Goal: Book appointment/travel/reservation

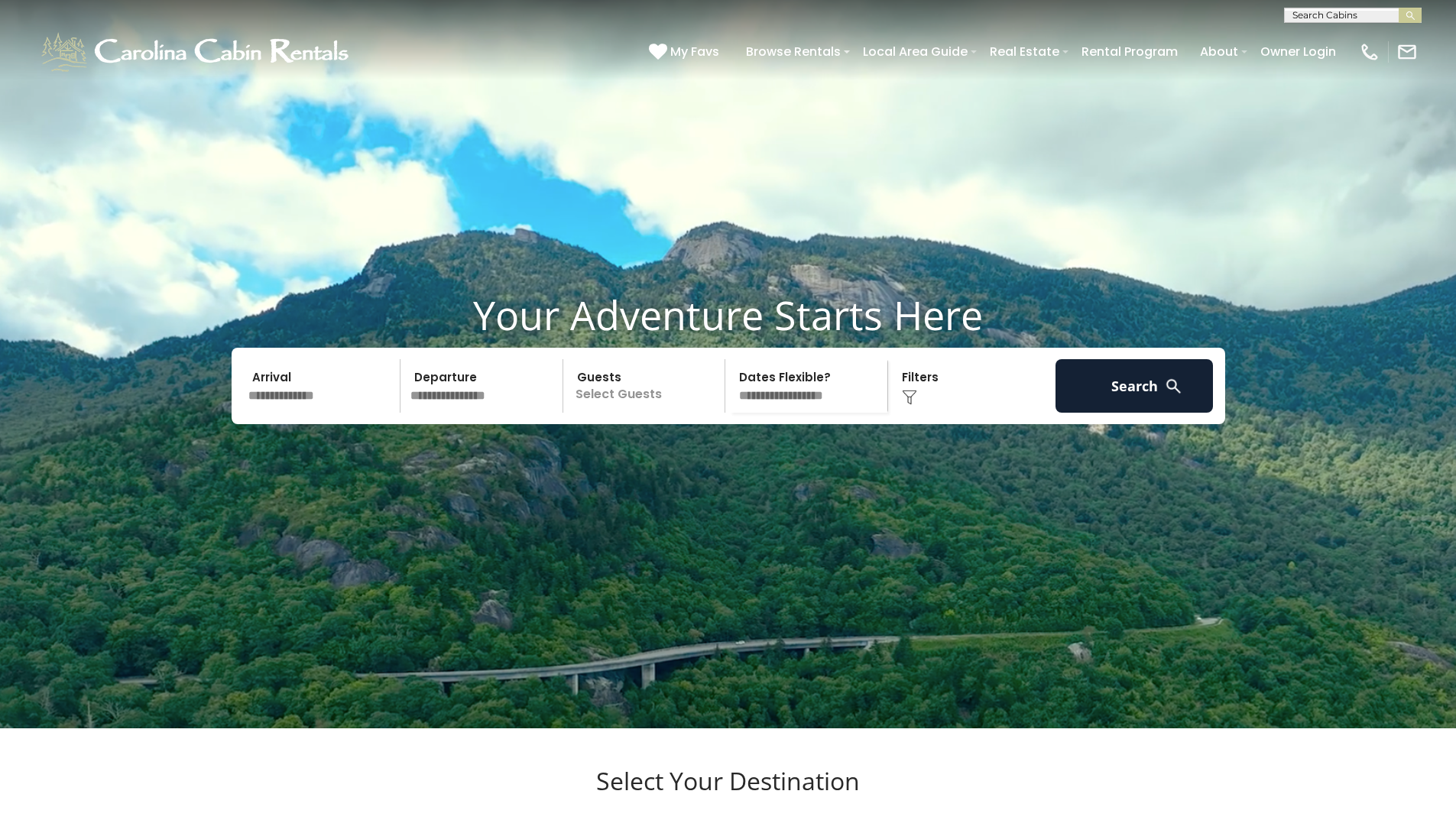
click at [267, 413] on input "text" at bounding box center [321, 386] width 158 height 54
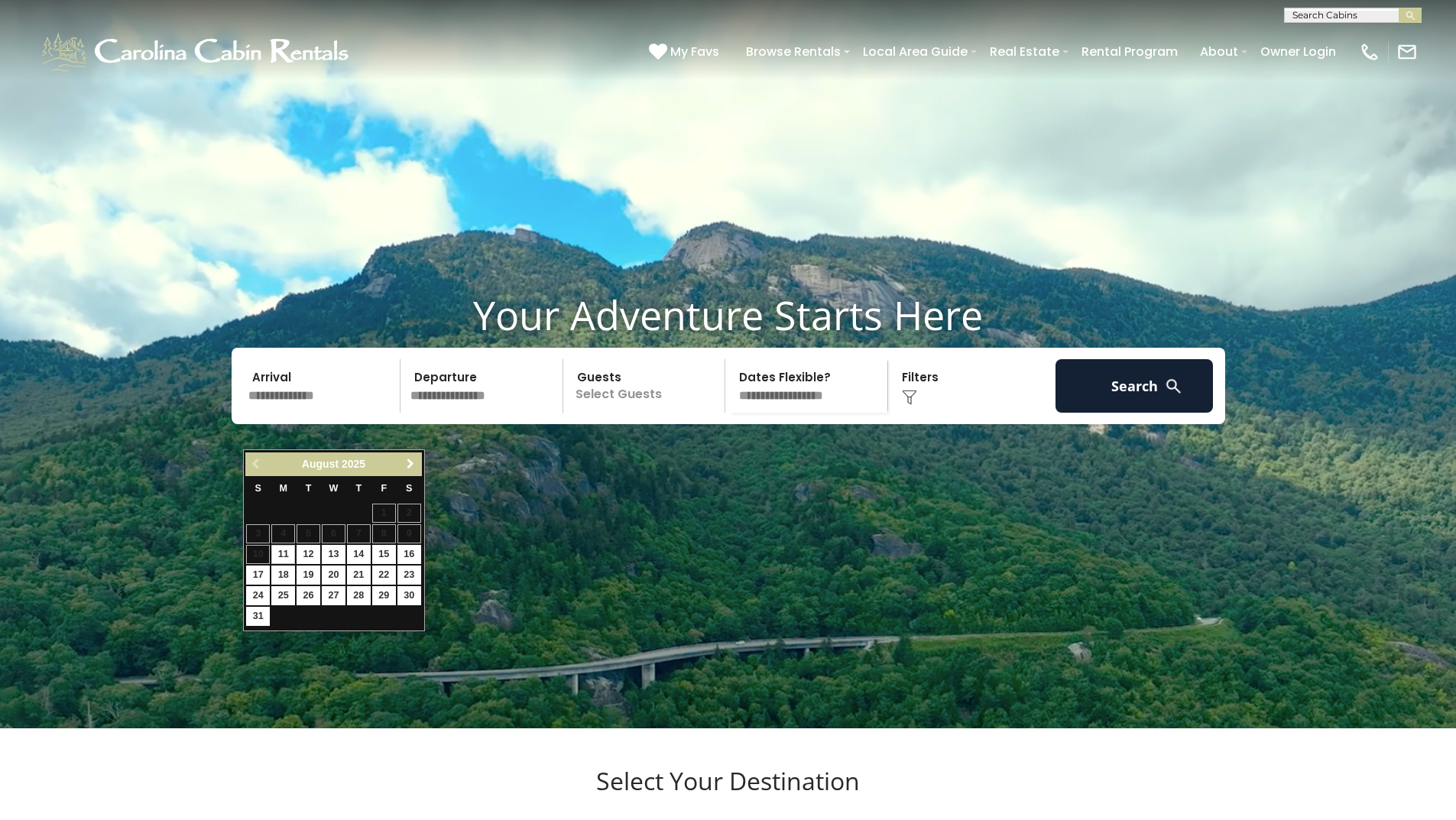
click at [410, 470] on span "Next" at bounding box center [410, 464] width 12 height 12
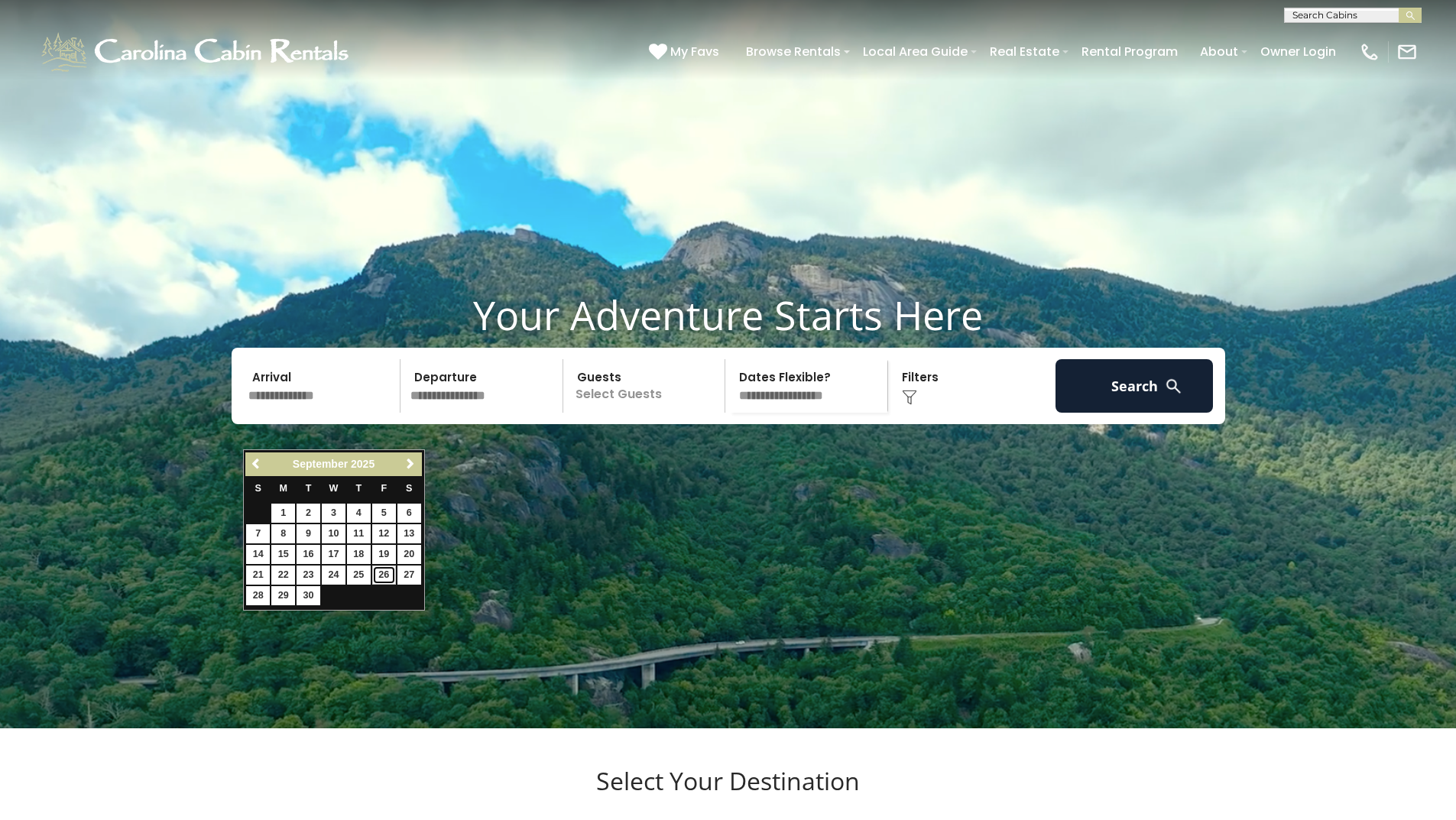
click at [377, 576] on link "26" at bounding box center [384, 575] width 24 height 19
type input "*******"
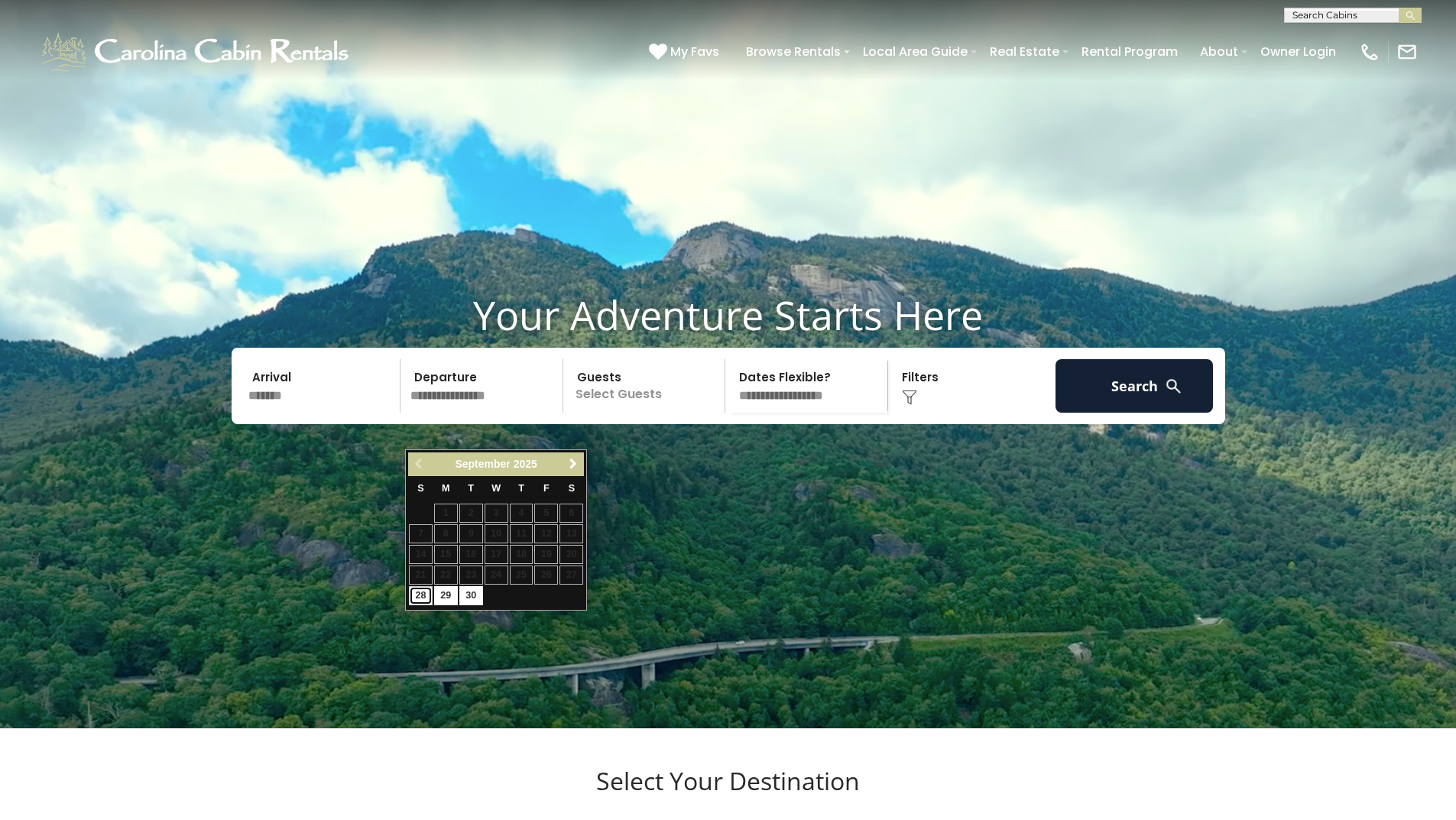
click at [421, 598] on link "28" at bounding box center [421, 596] width 24 height 19
type input "*******"
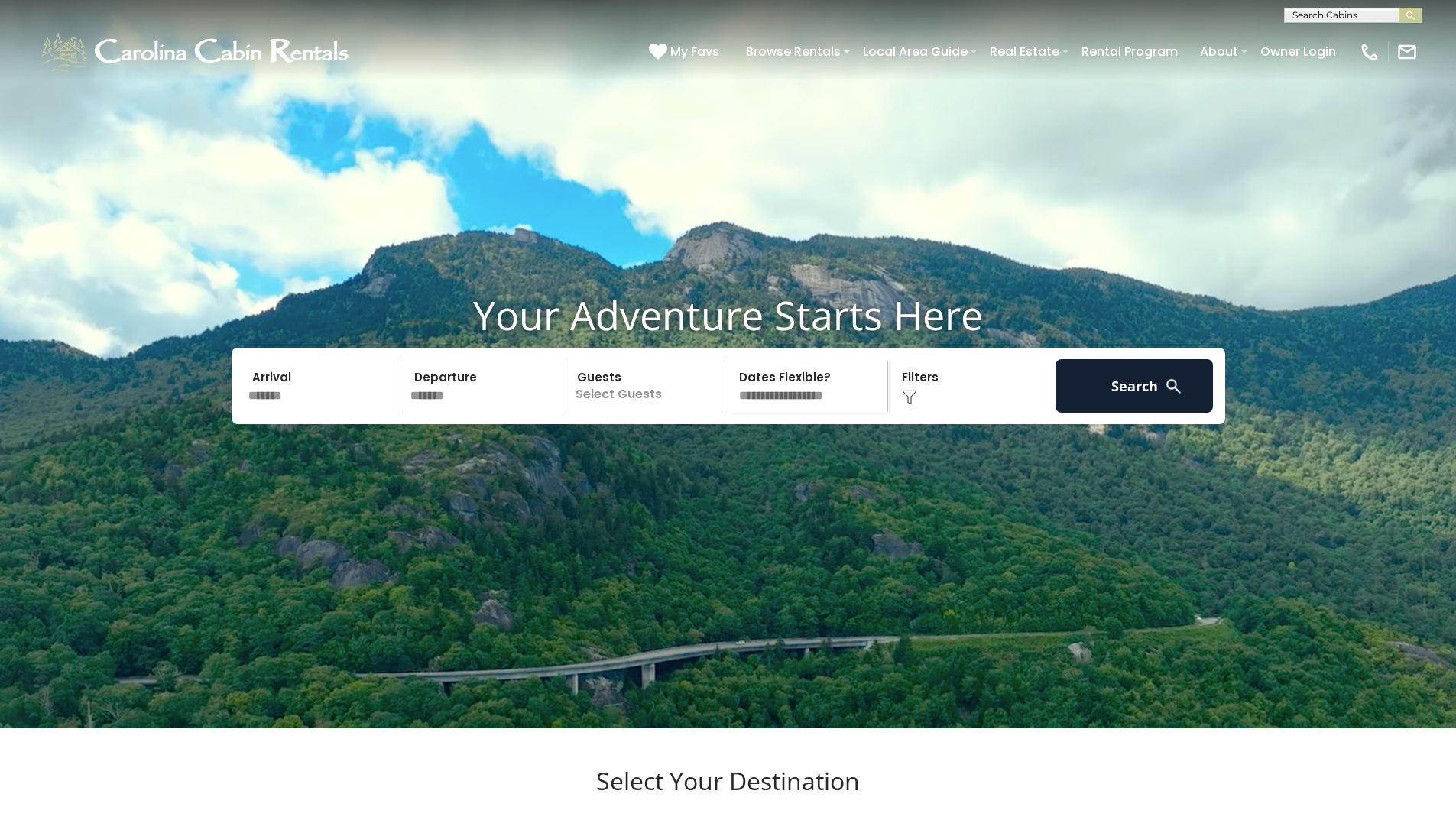
click at [640, 413] on p "Select Guests" at bounding box center [646, 386] width 157 height 54
click at [720, 457] on span "+" at bounding box center [720, 449] width 6 height 15
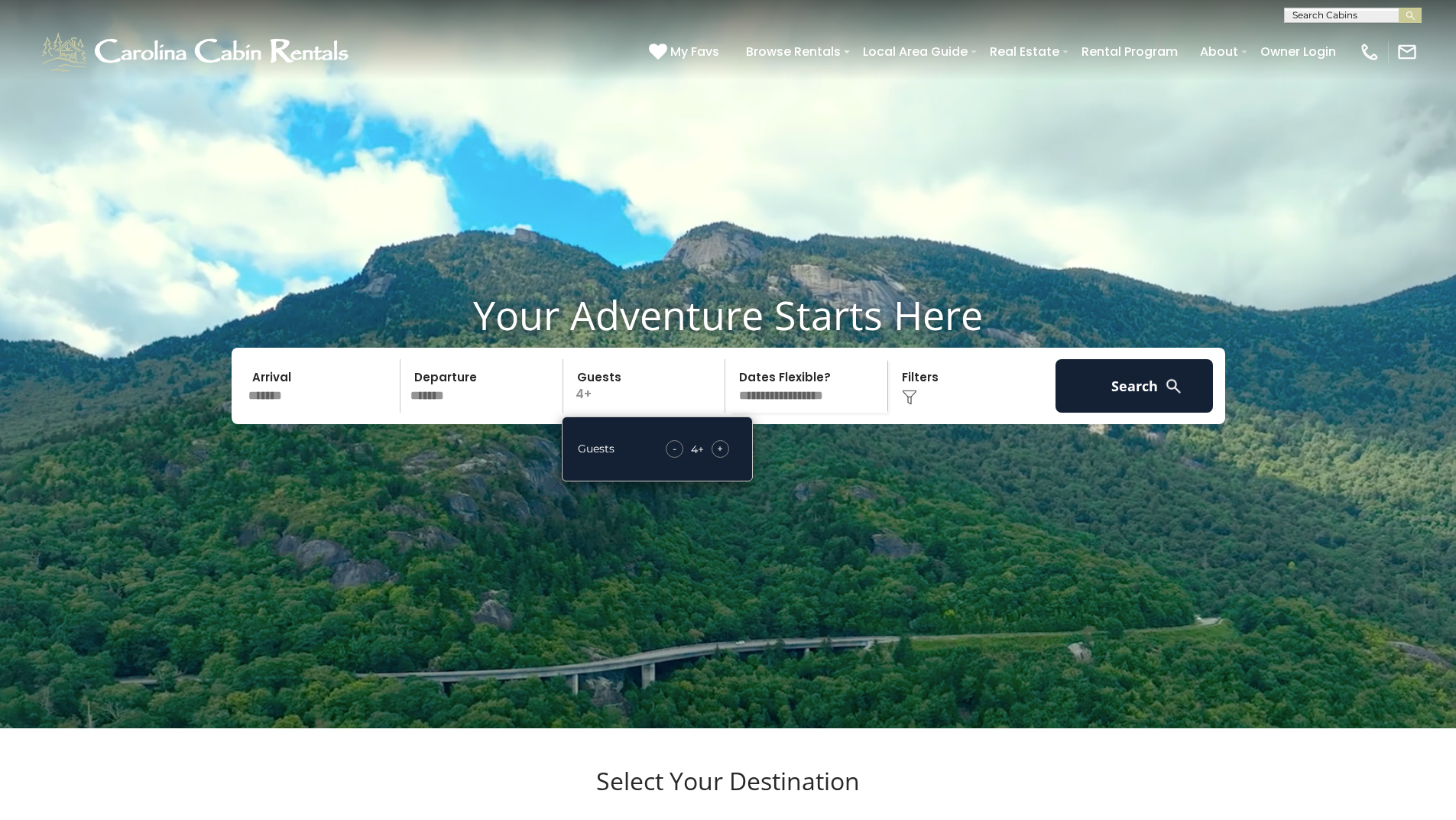
click at [851, 413] on select "**********" at bounding box center [809, 386] width 157 height 54
select select "*"
click at [730, 396] on select "**********" at bounding box center [809, 386] width 157 height 54
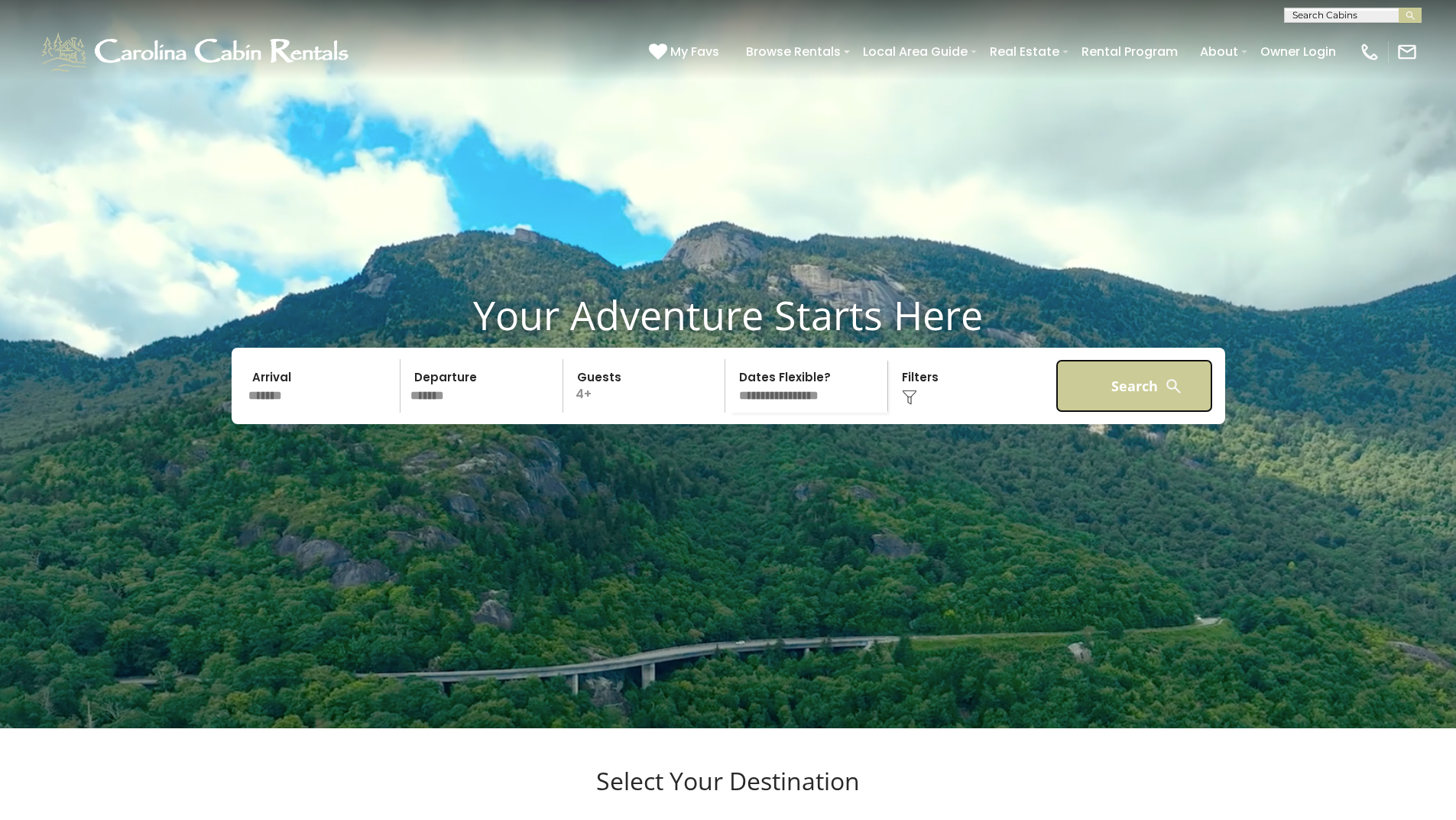
click at [1125, 413] on button "Search" at bounding box center [1135, 386] width 158 height 54
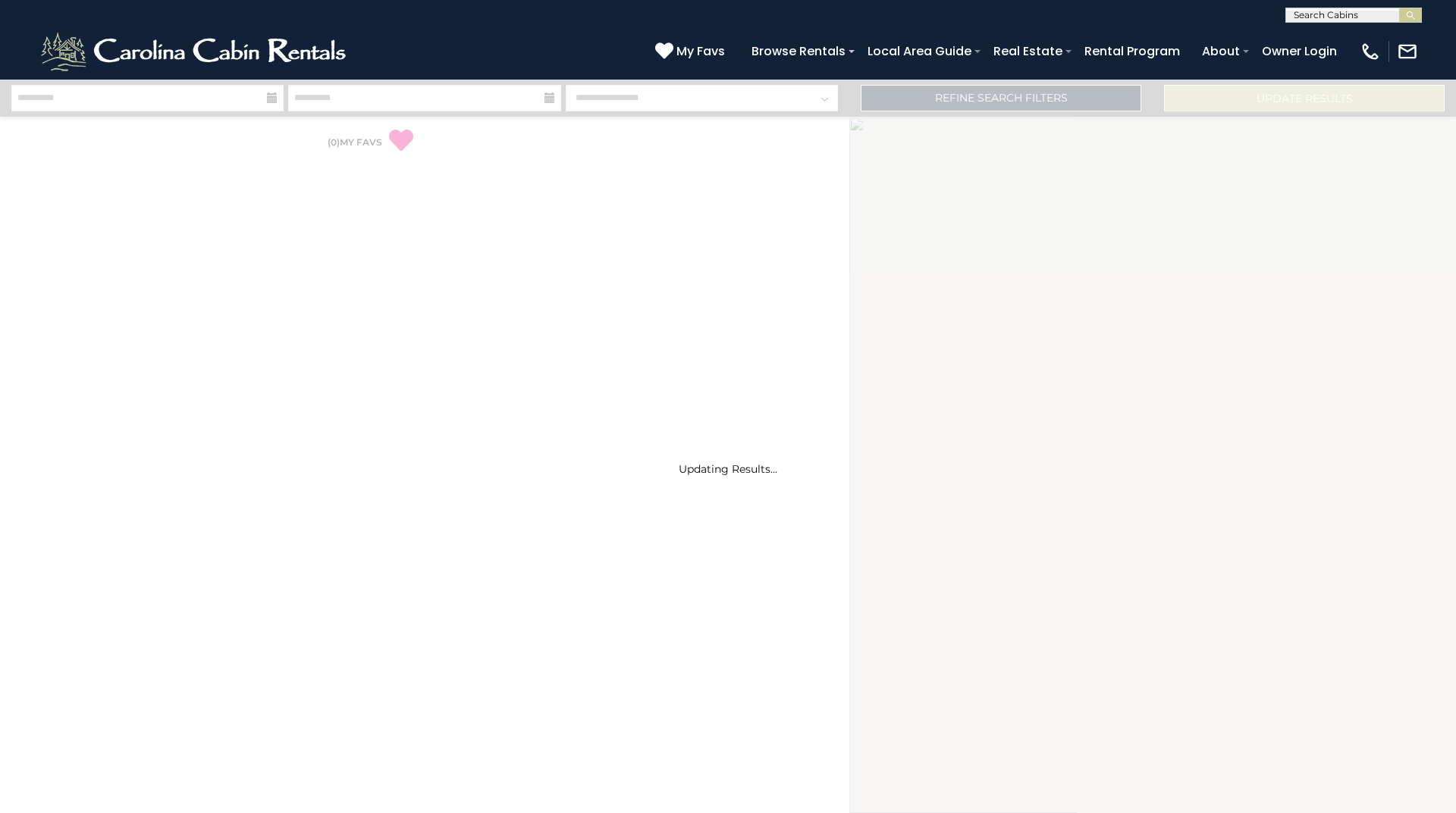
select select "*"
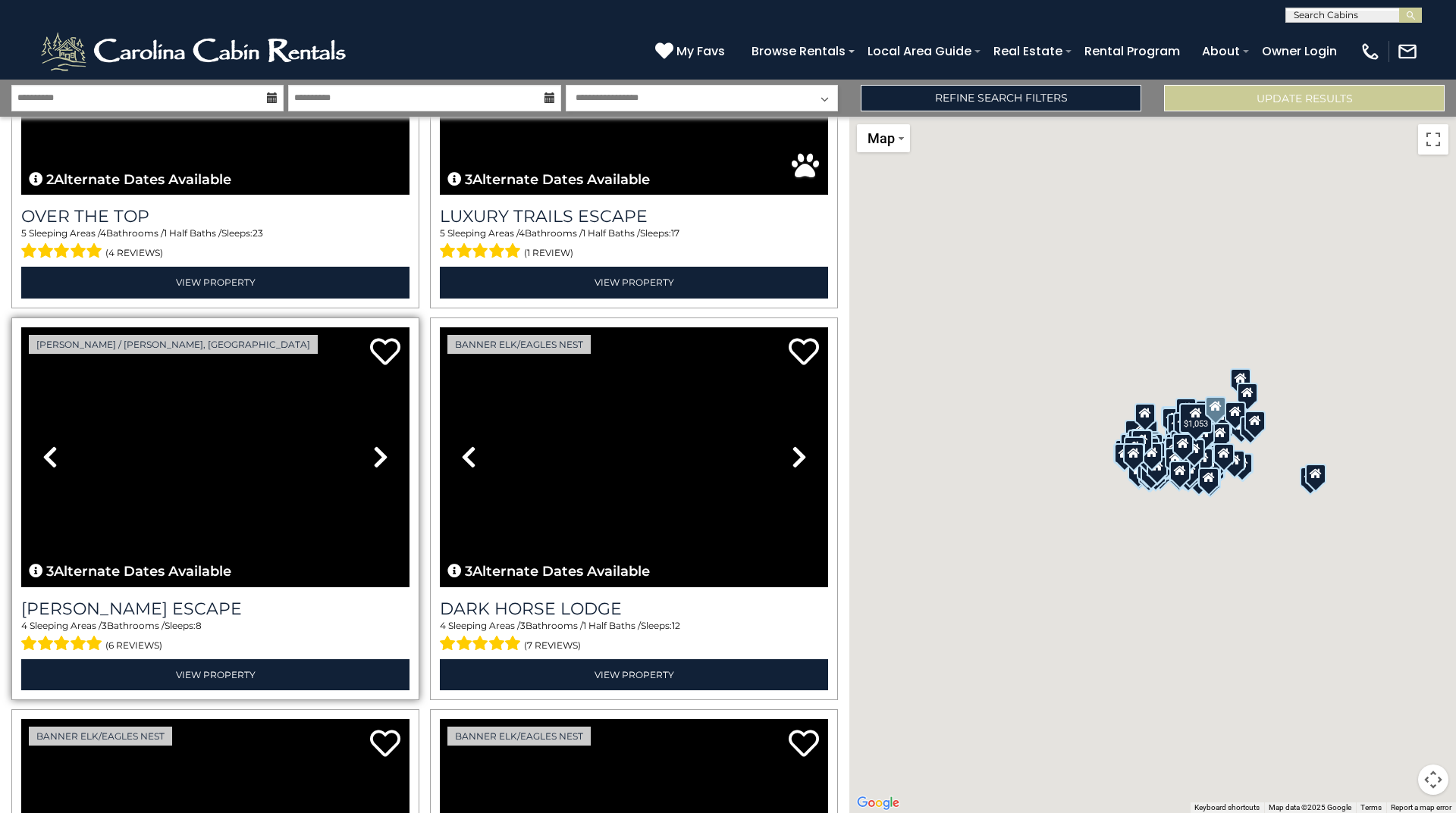
scroll to position [606, 0]
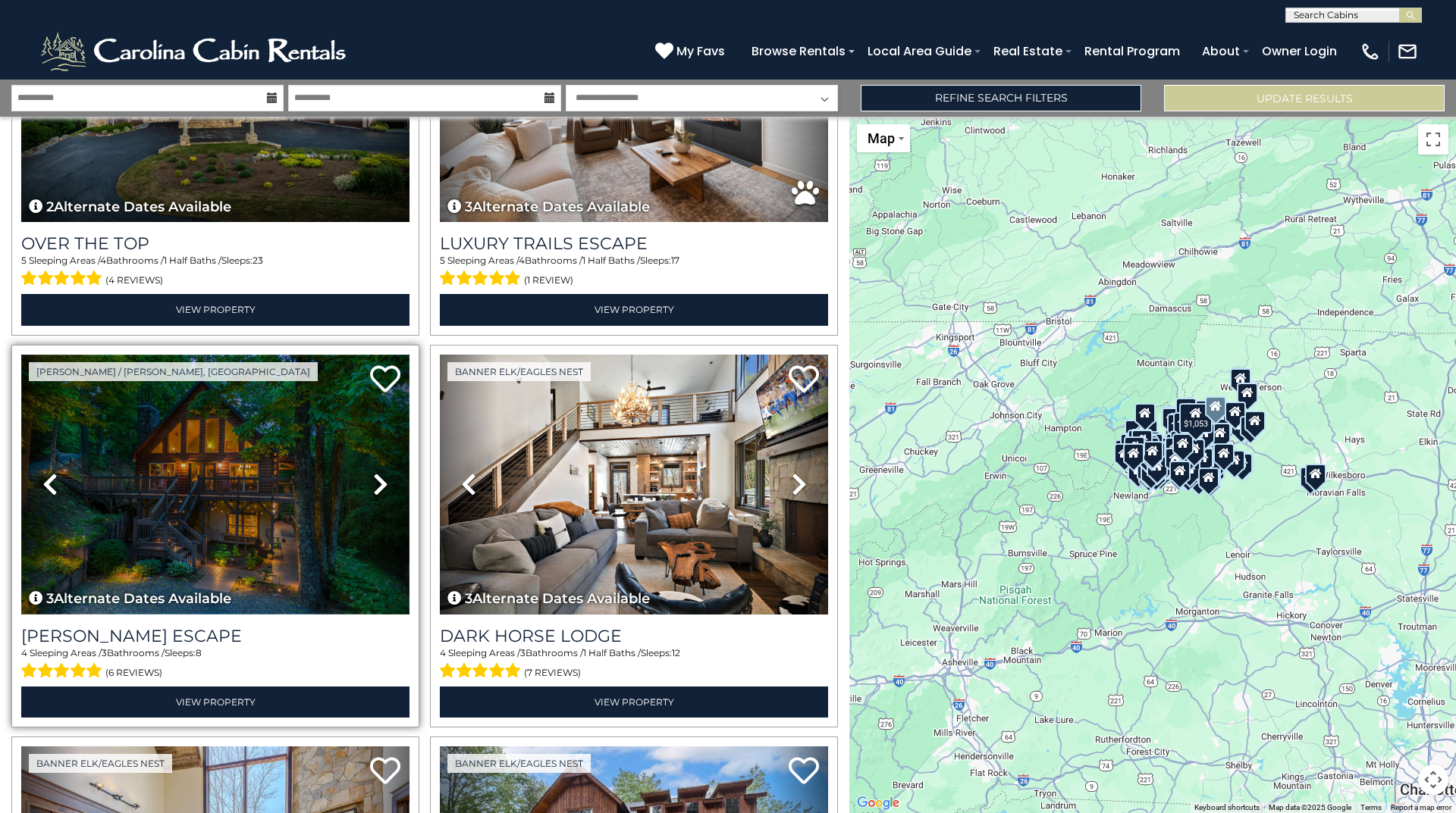
click at [219, 440] on img at bounding box center [215, 484] width 388 height 260
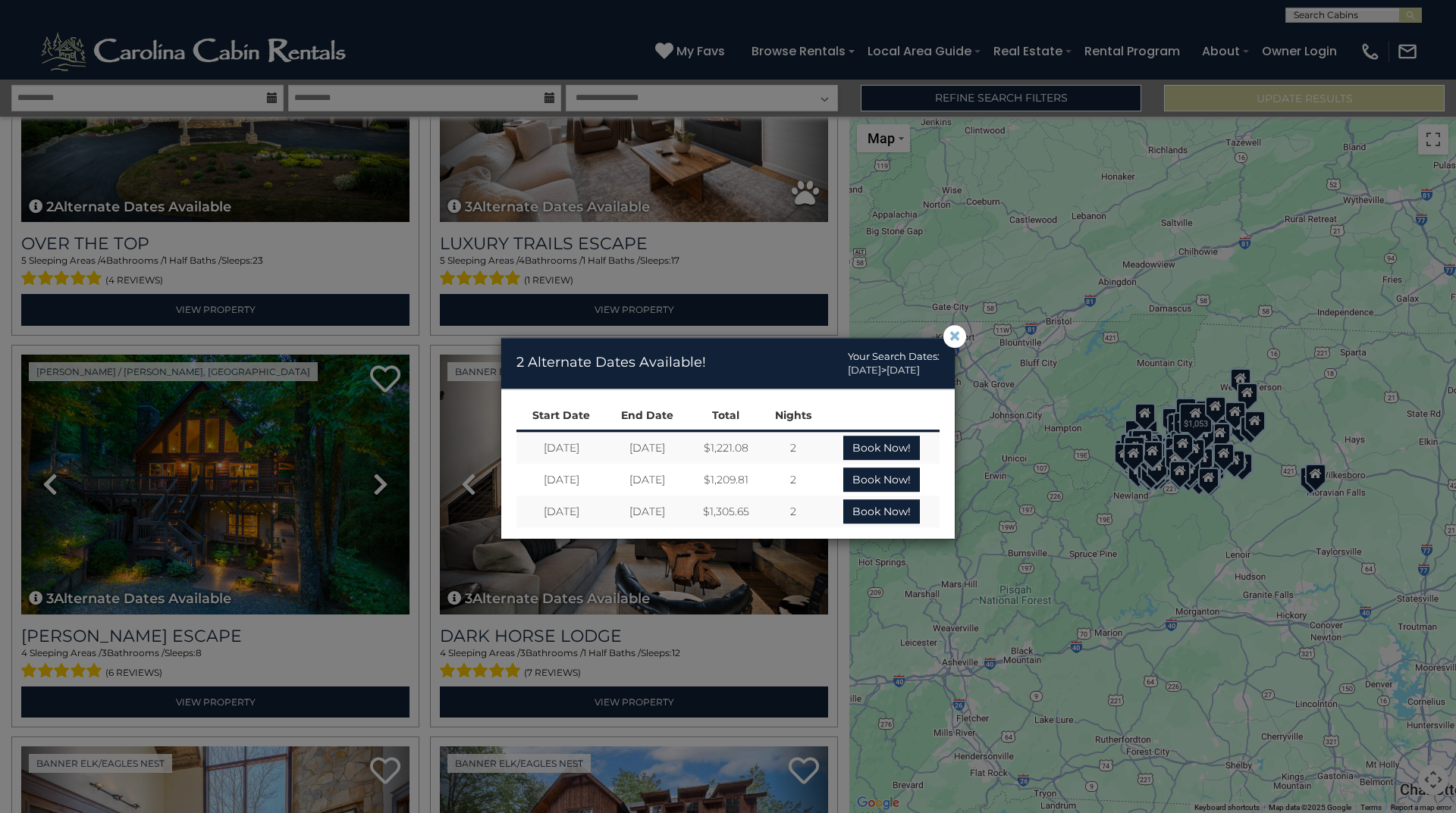
click at [955, 337] on span "×" at bounding box center [955, 337] width 14 height 0
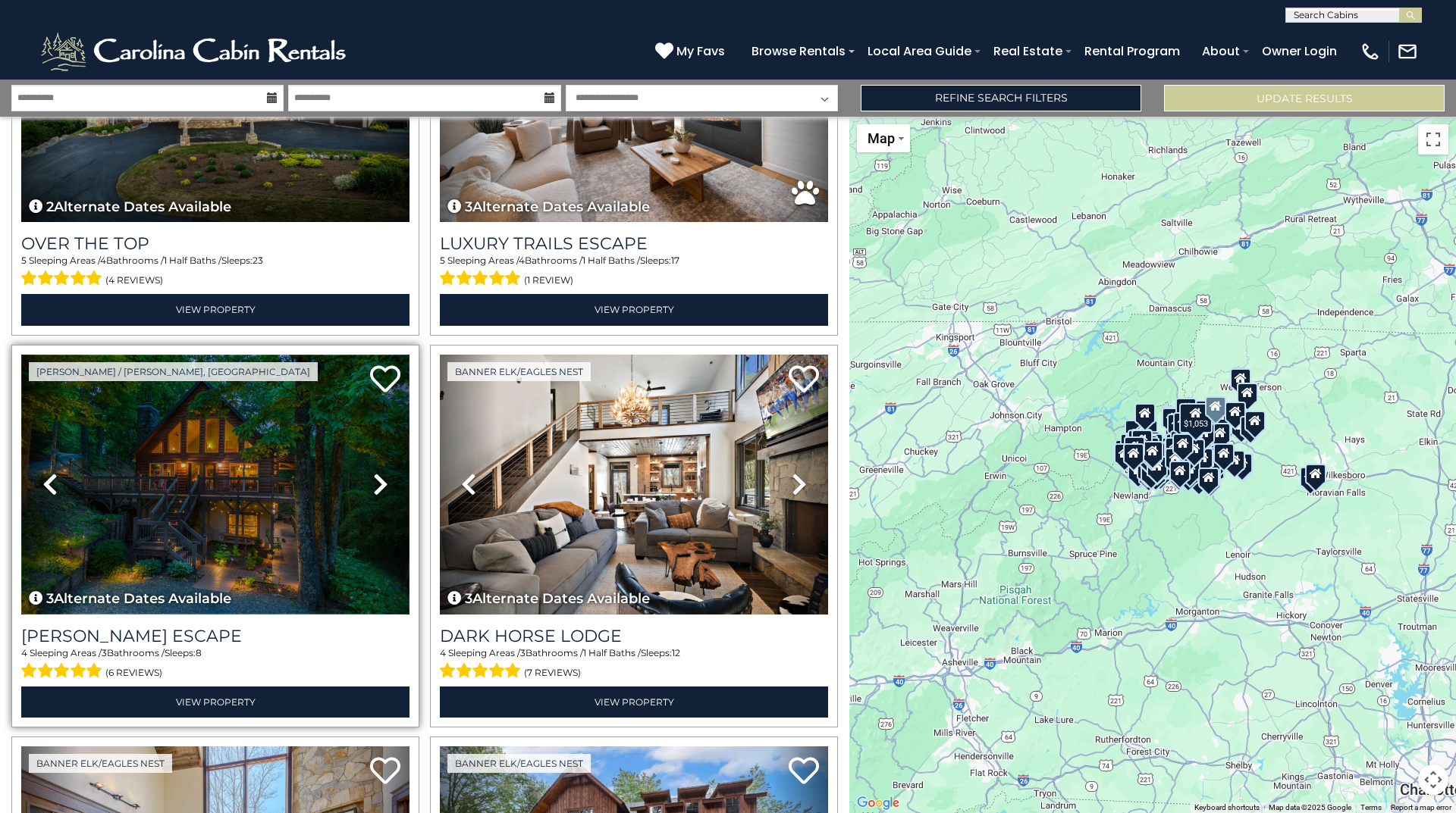
click at [287, 459] on img at bounding box center [215, 484] width 388 height 260
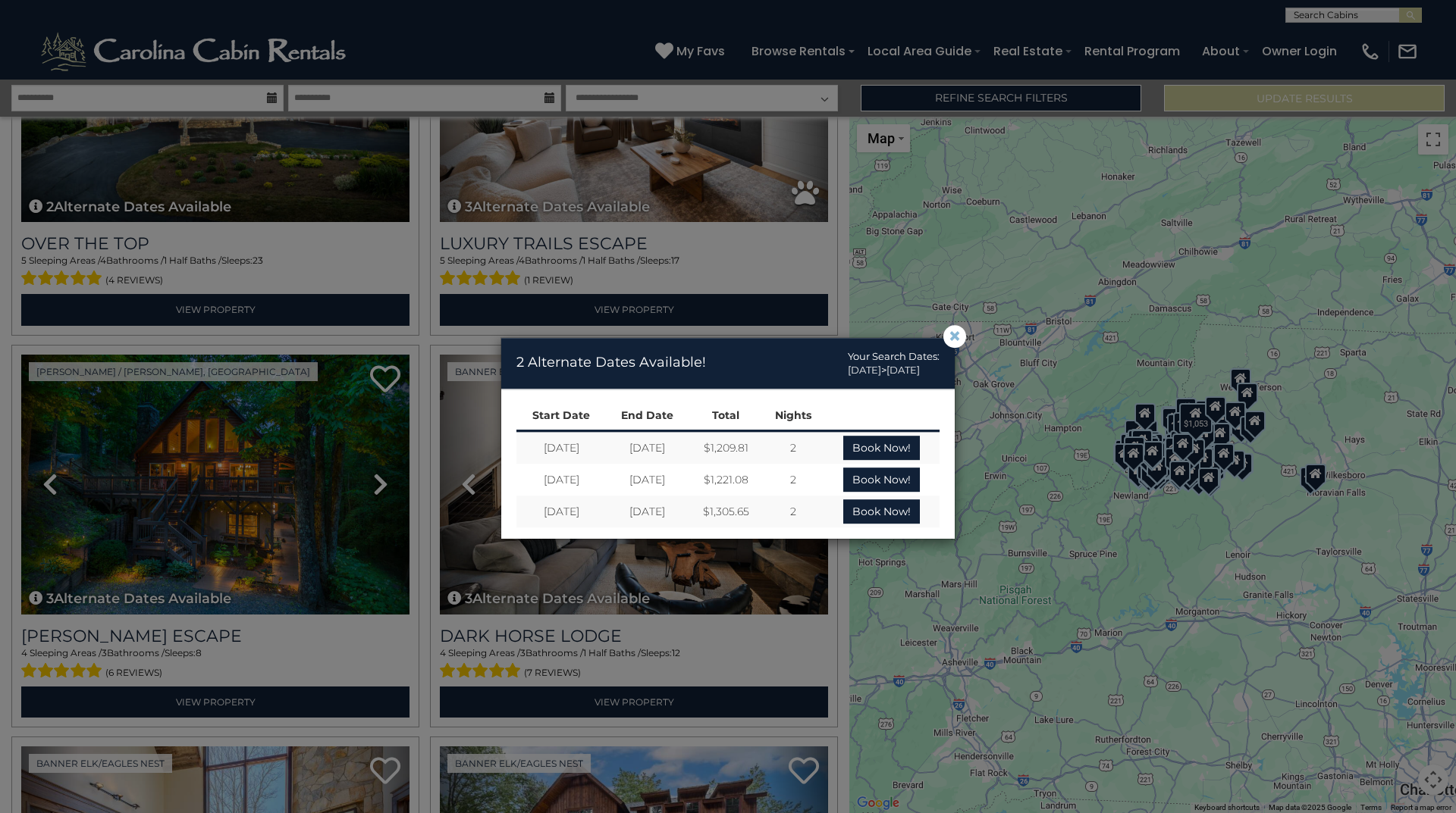
click at [953, 337] on span "×" at bounding box center [955, 337] width 14 height 0
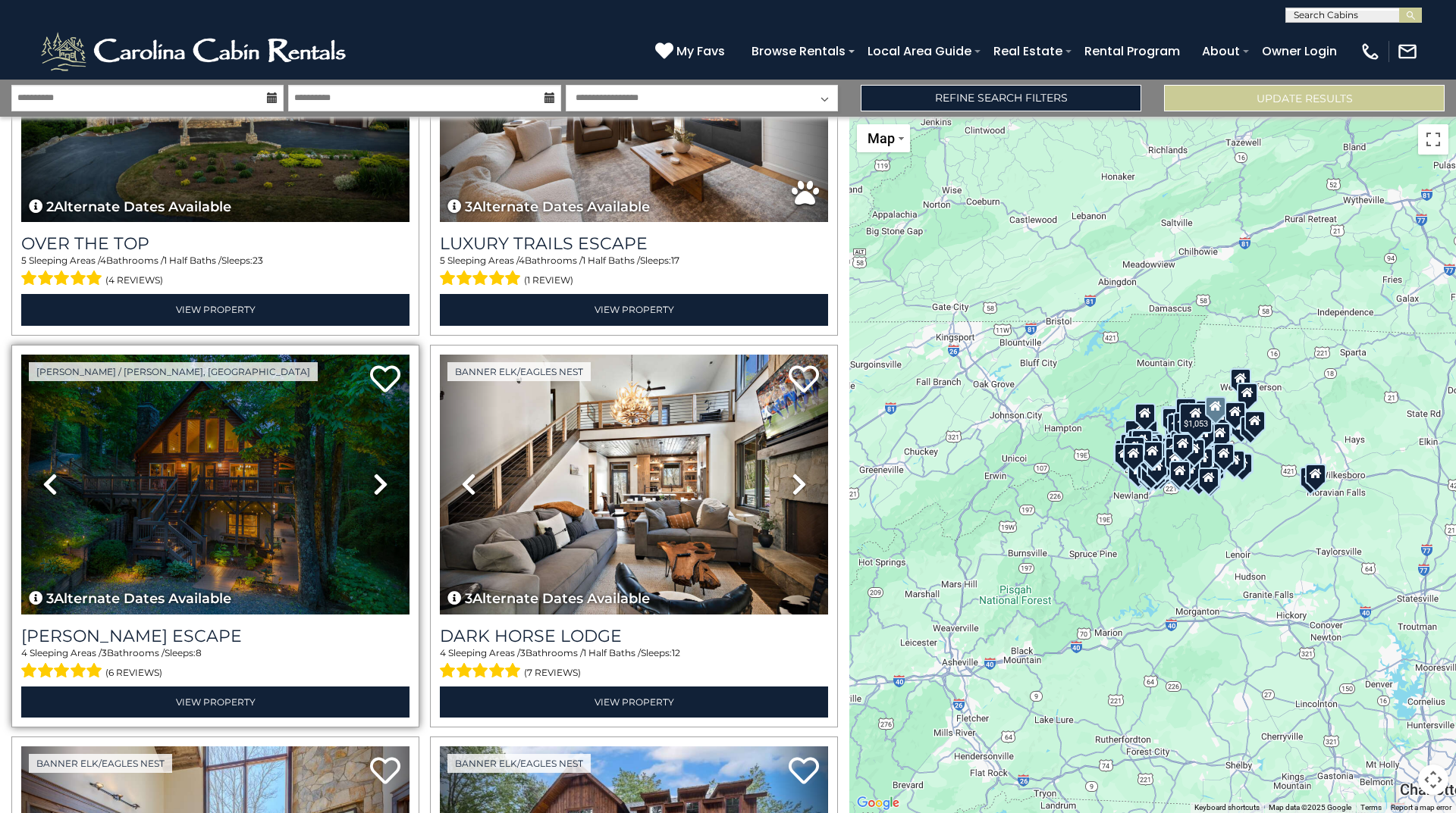
click at [376, 477] on icon at bounding box center [381, 484] width 15 height 25
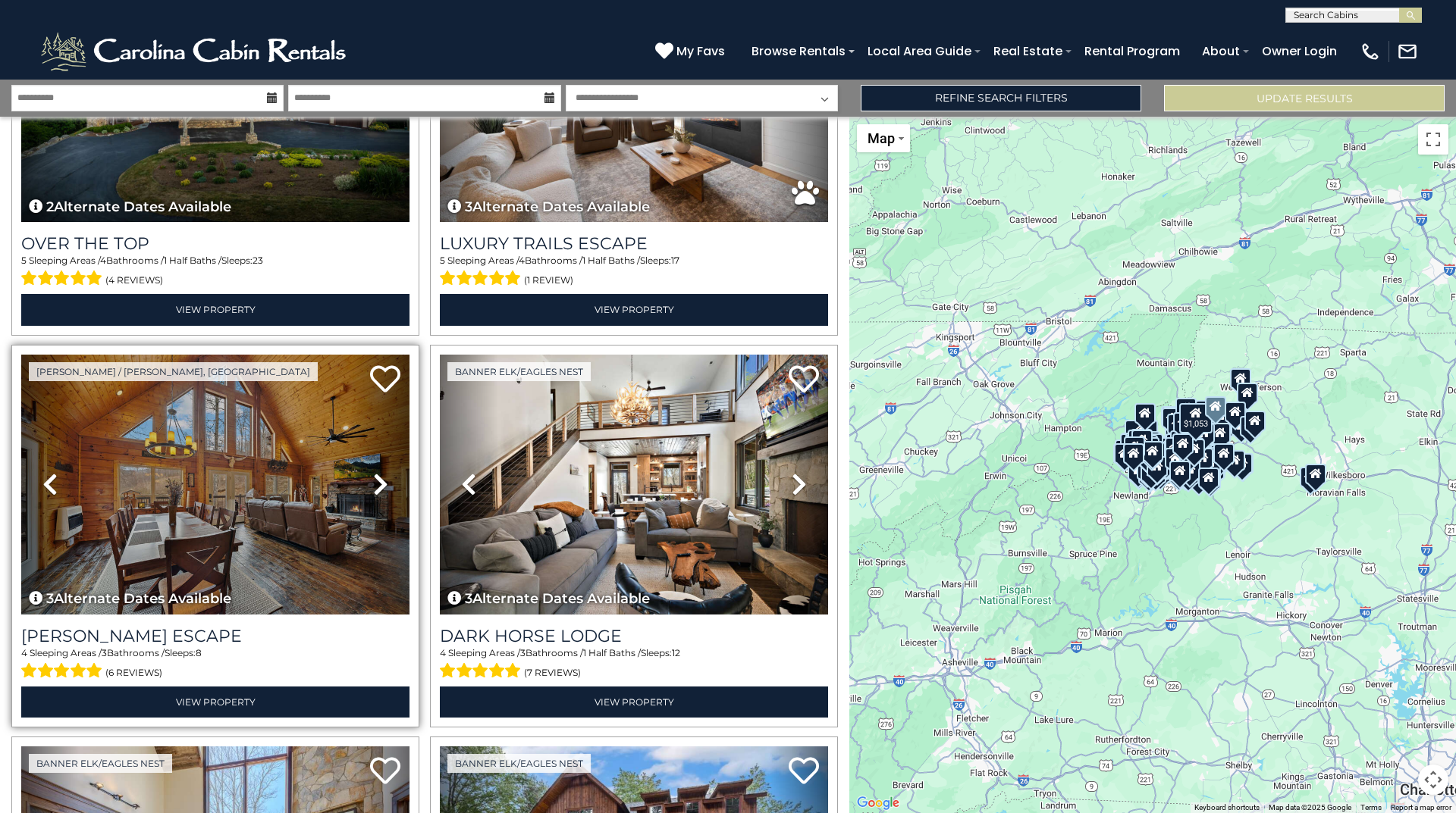
click at [376, 477] on icon at bounding box center [381, 484] width 15 height 25
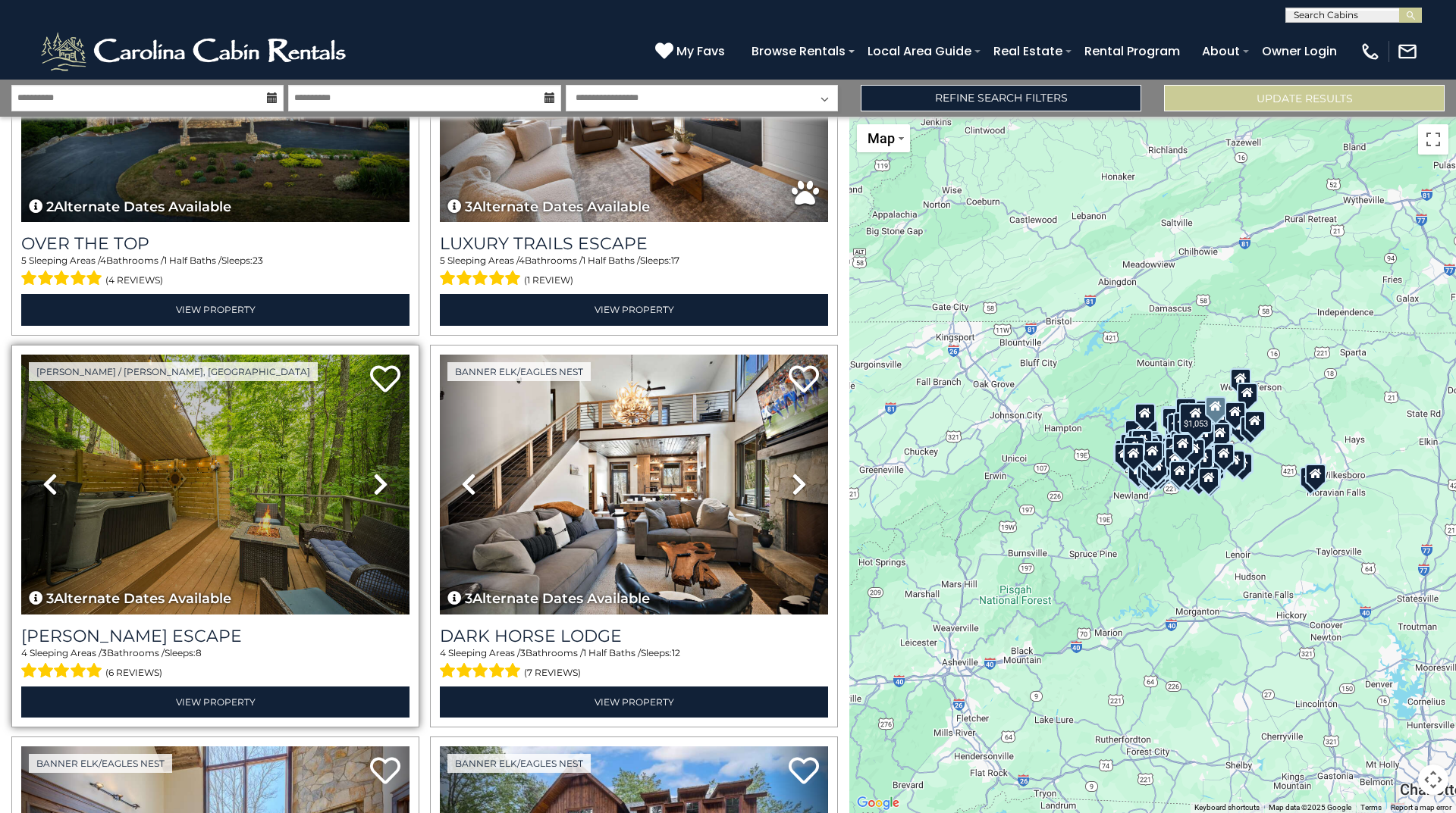
click at [376, 477] on icon at bounding box center [381, 484] width 15 height 25
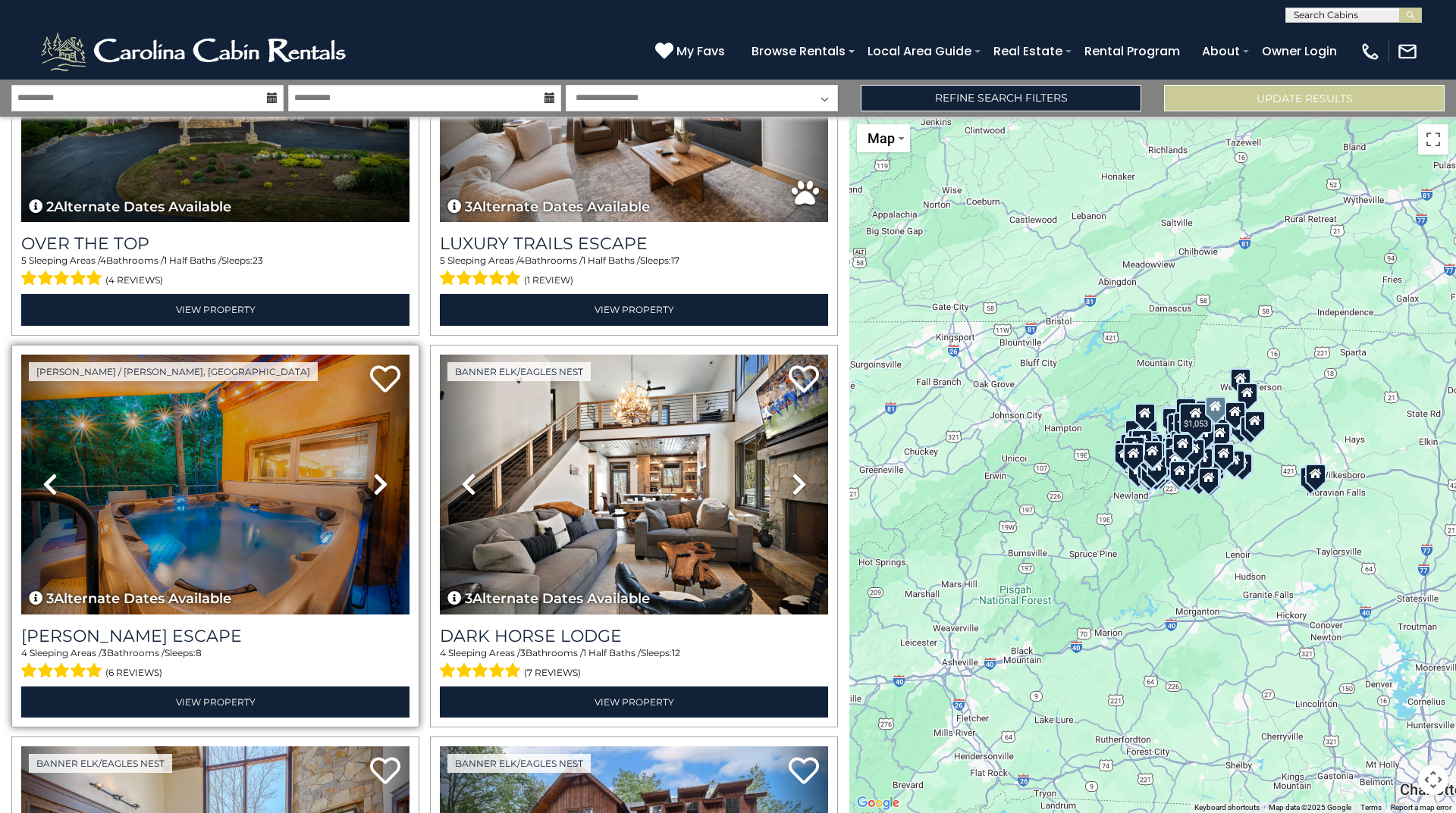
click at [376, 477] on icon at bounding box center [381, 484] width 15 height 25
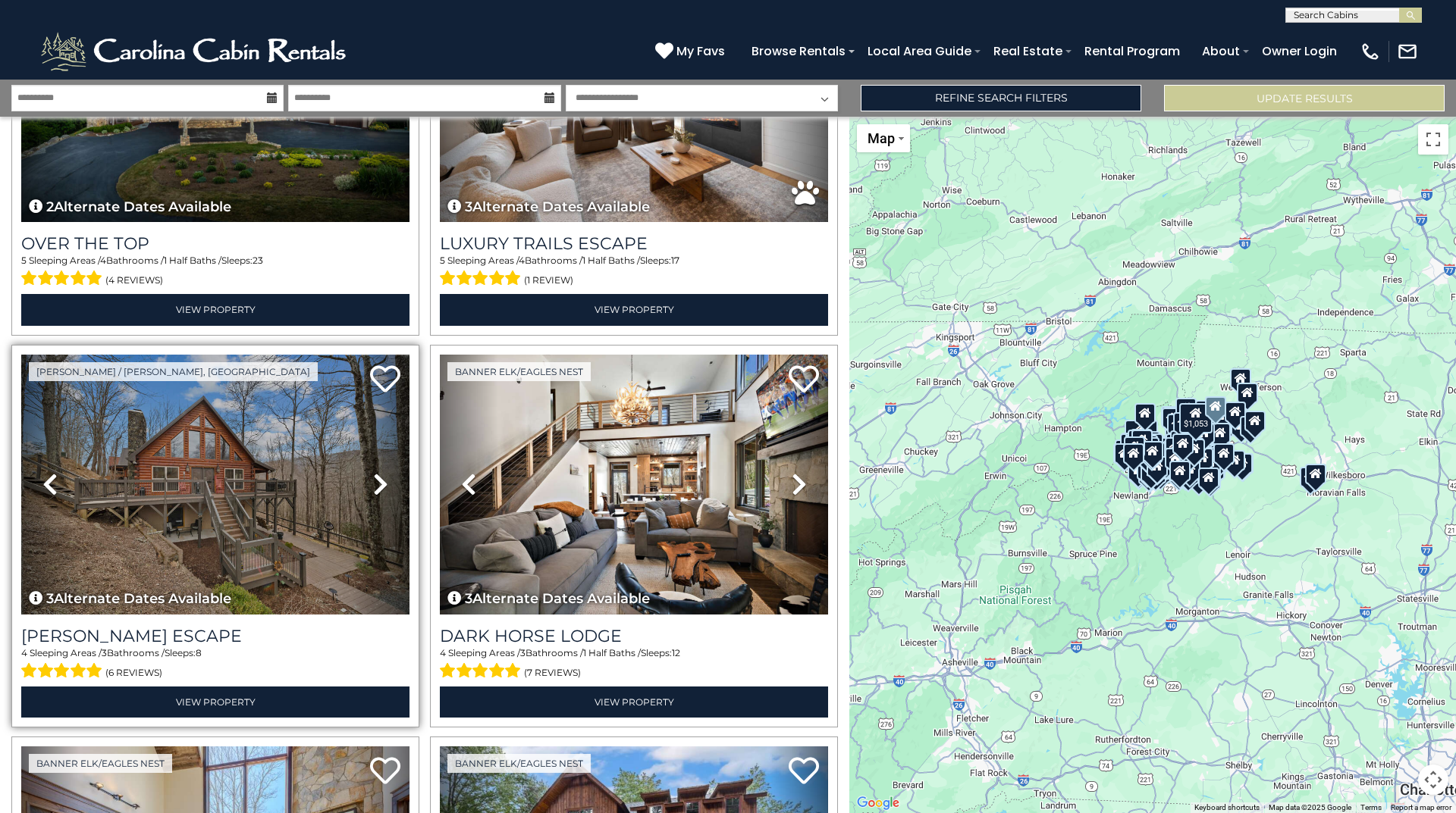
click at [376, 477] on icon at bounding box center [381, 484] width 15 height 25
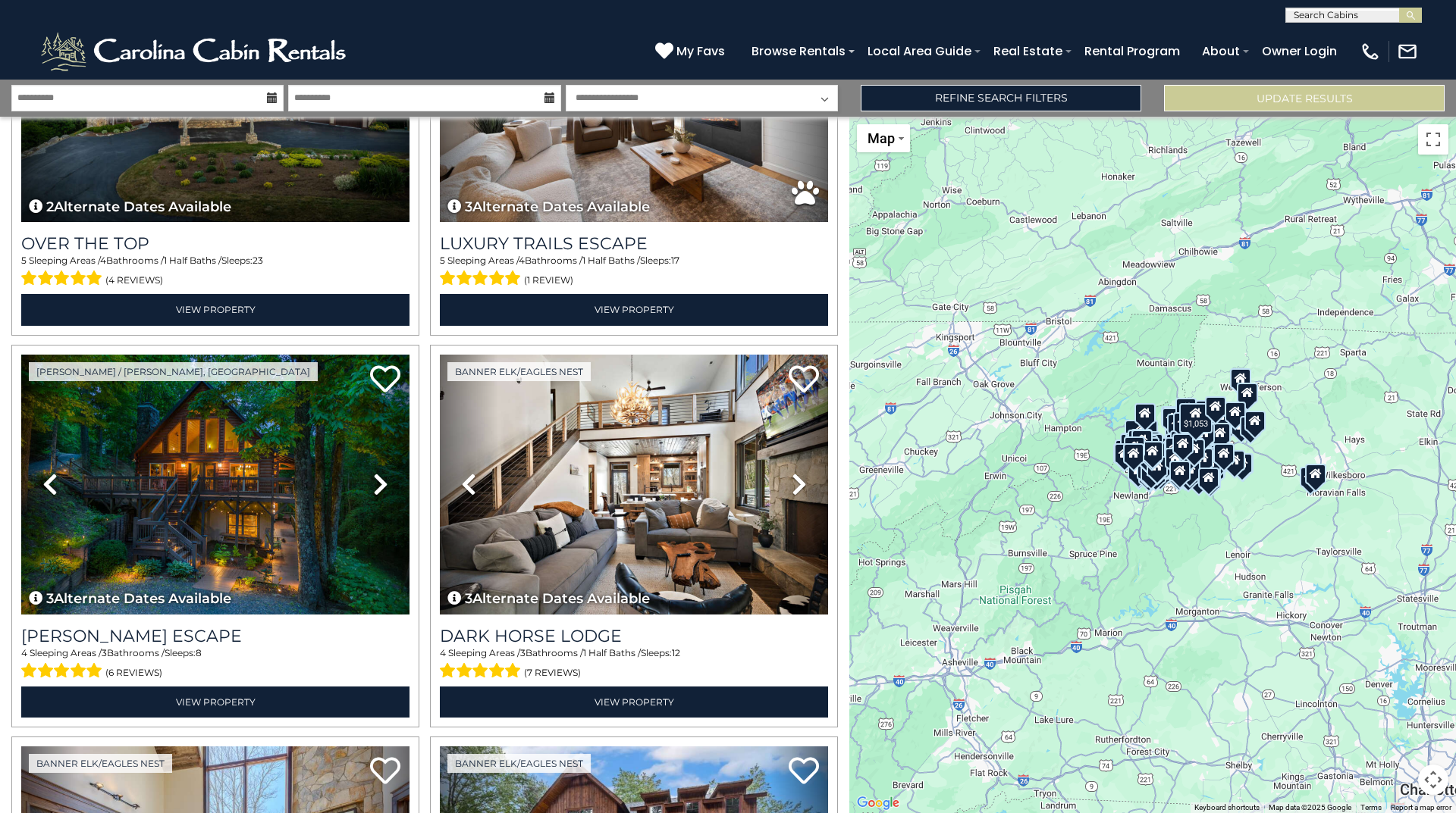
click at [1082, 469] on div "$1,881 $1,053" at bounding box center [1152, 465] width 606 height 697
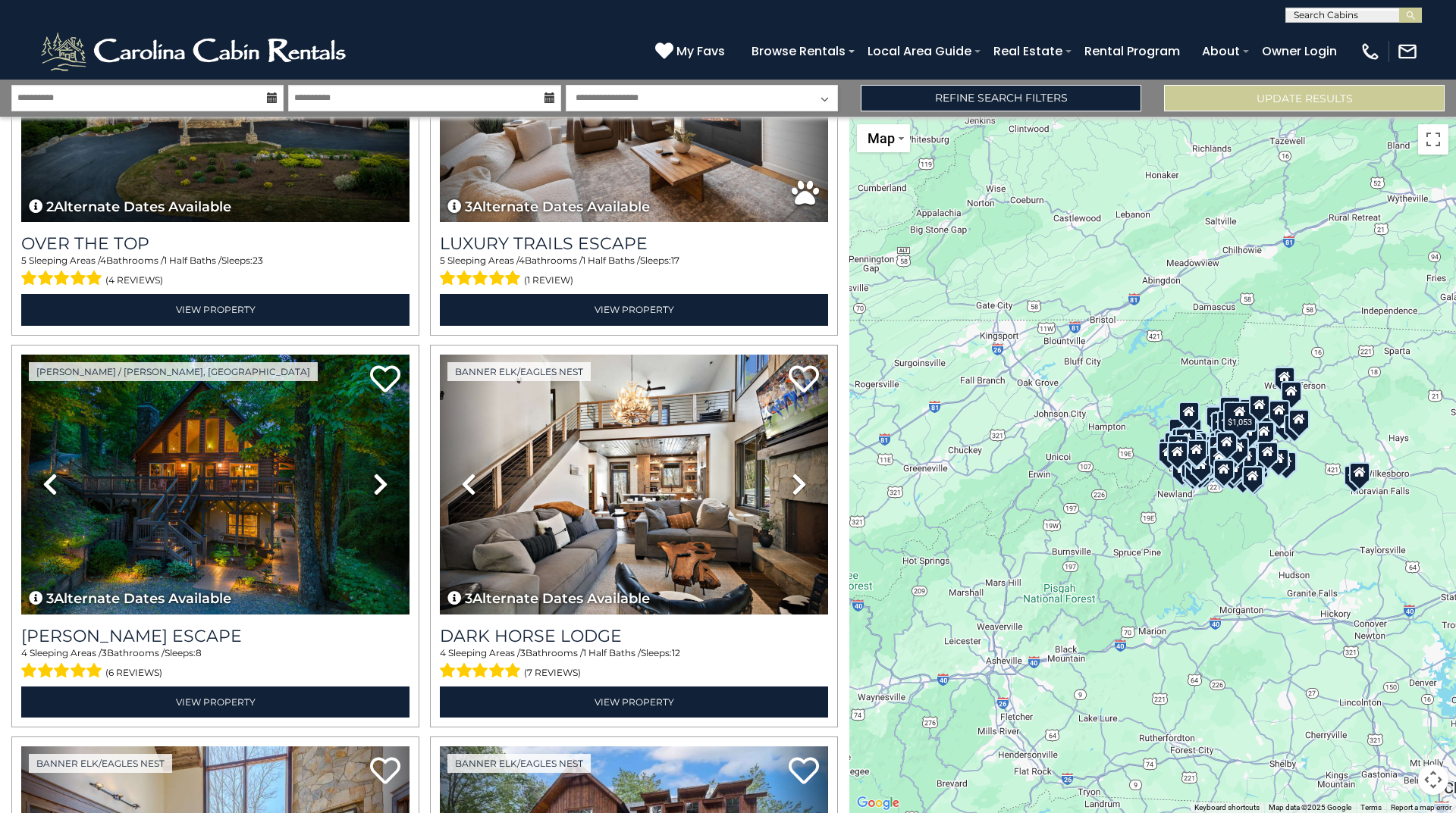
drag, startPoint x: 1050, startPoint y: 469, endPoint x: 1097, endPoint y: 467, distance: 47.0
click at [1097, 467] on div "$1,881 $1,053" at bounding box center [1152, 465] width 606 height 697
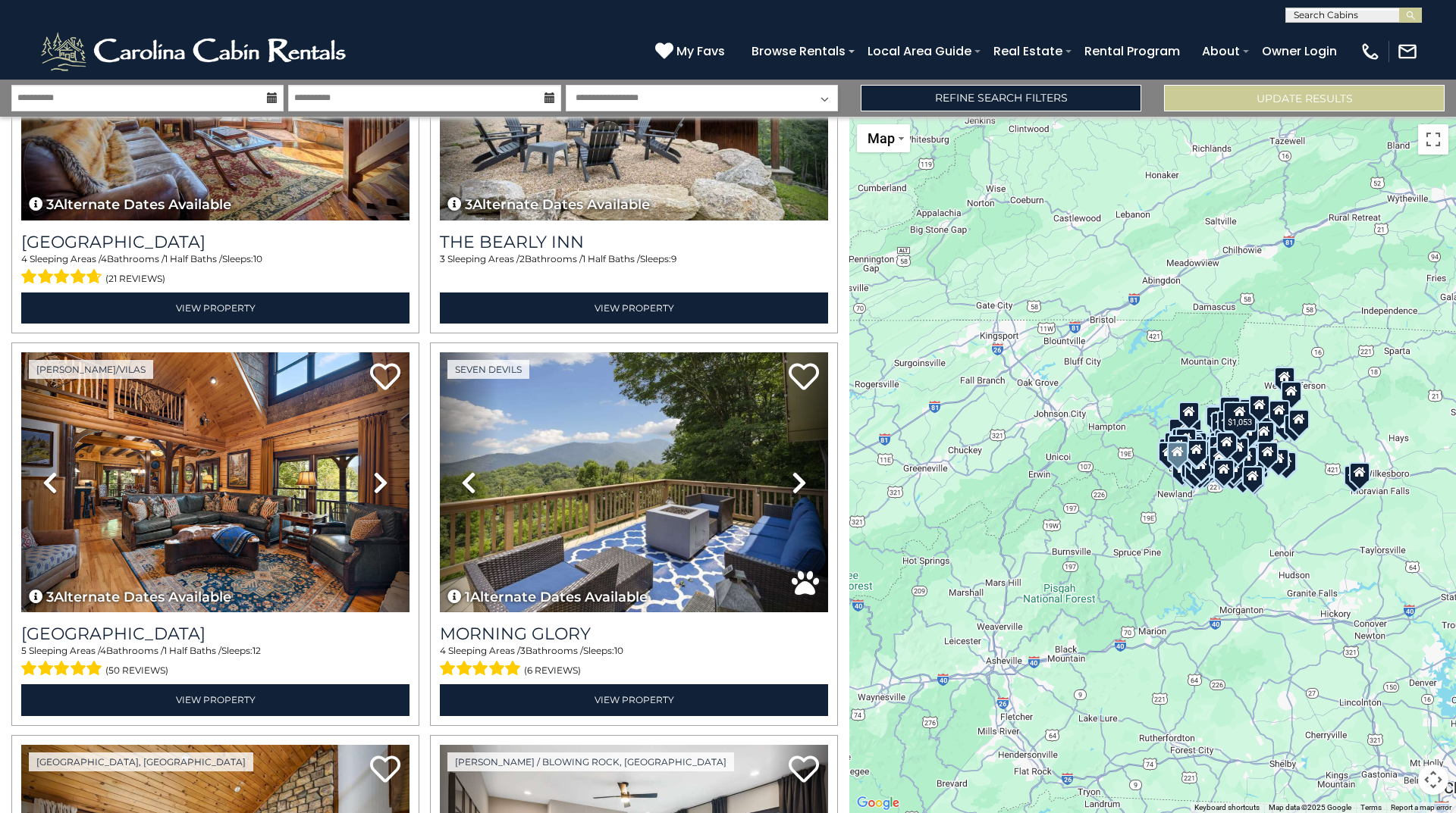
scroll to position [1617, 0]
